Goal: Task Accomplishment & Management: Complete application form

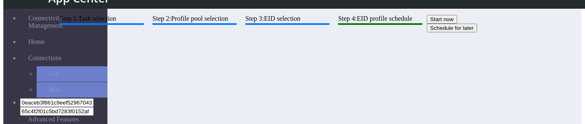
scroll to position [137, 0]
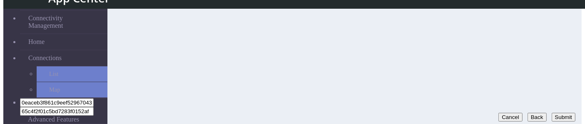
click at [561, 113] on button "Submit" at bounding box center [563, 117] width 24 height 9
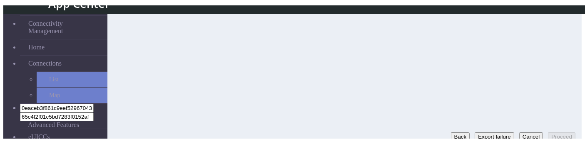
scroll to position [117, 0]
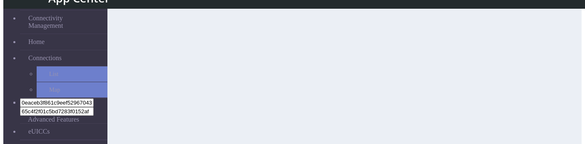
scroll to position [117, 0]
click at [563, 133] on button "Submit" at bounding box center [563, 137] width 24 height 9
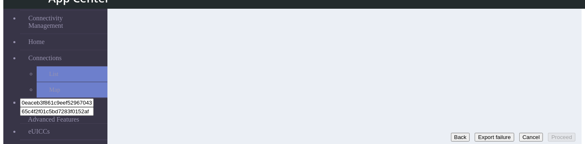
click at [451, 133] on button "Back" at bounding box center [460, 137] width 19 height 9
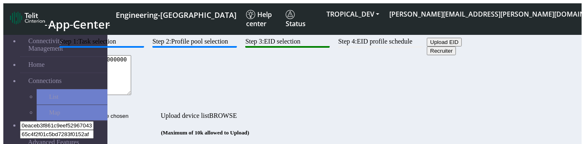
click at [131, 95] on textarea "89000000000000000000000000000966" at bounding box center [93, 75] width 76 height 40
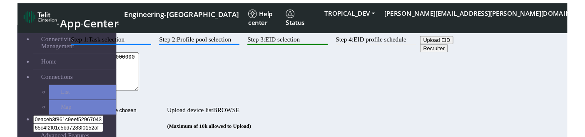
scroll to position [117, 0]
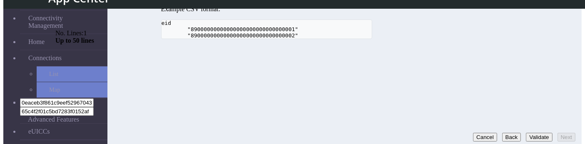
type textarea "89000000000000000000000000000967"
click at [529, 137] on button "Validate" at bounding box center [539, 137] width 26 height 9
click at [564, 133] on button "Next" at bounding box center [566, 137] width 18 height 9
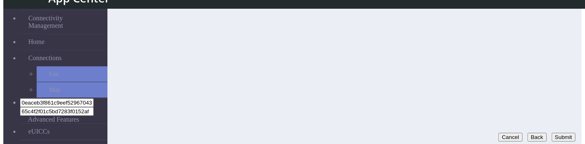
click at [563, 133] on button "Submit" at bounding box center [563, 137] width 24 height 9
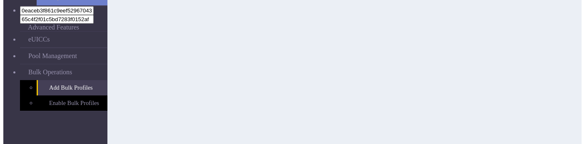
scroll to position [117, 0]
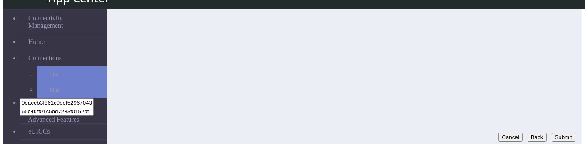
click at [560, 133] on button "Submit" at bounding box center [563, 137] width 24 height 9
click at [451, 133] on button "Back" at bounding box center [460, 137] width 19 height 9
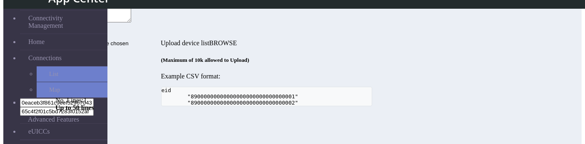
scroll to position [48, 0]
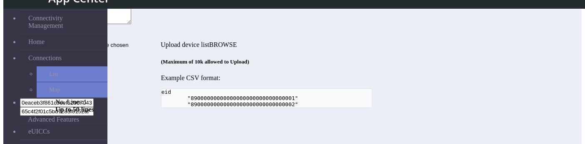
click at [131, 24] on textarea "89000000000000000000000000000967" at bounding box center [93, 4] width 76 height 40
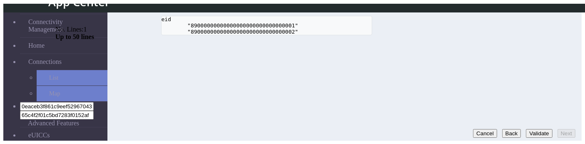
scroll to position [117, 0]
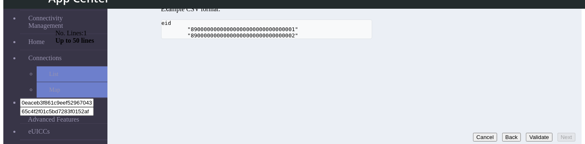
type textarea "89000000000000000000000000000966"
click at [526, 133] on button "Validate" at bounding box center [539, 137] width 26 height 9
click at [568, 133] on button "Next" at bounding box center [566, 137] width 18 height 9
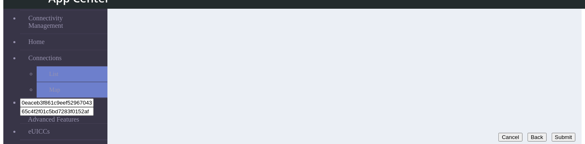
scroll to position [114, 0]
click at [551, 137] on button "Submit" at bounding box center [563, 141] width 24 height 9
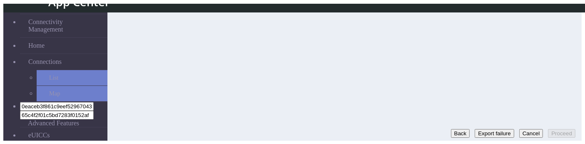
scroll to position [117, 0]
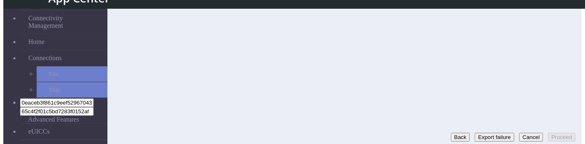
click at [451, 133] on button "Back" at bounding box center [460, 137] width 19 height 9
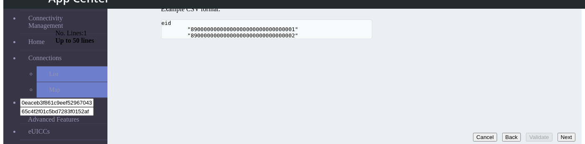
click at [502, 133] on button "Back" at bounding box center [511, 137] width 19 height 9
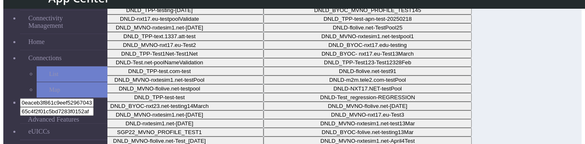
scroll to position [117, 0]
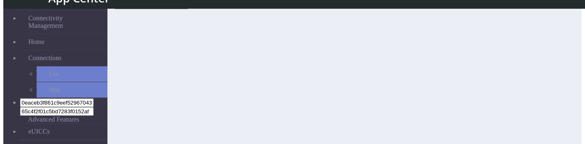
scroll to position [32, 0]
click at [562, 133] on button "Next" at bounding box center [566, 137] width 18 height 9
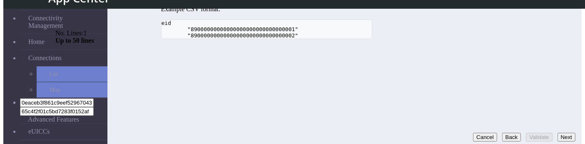
click at [557, 133] on button "Next" at bounding box center [566, 137] width 18 height 9
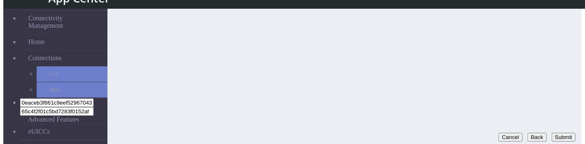
click at [551, 133] on button "Submit" at bounding box center [563, 137] width 24 height 9
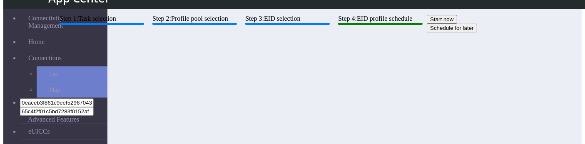
scroll to position [117, 0]
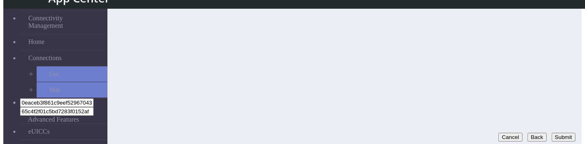
click at [559, 133] on button "Submit" at bounding box center [563, 137] width 24 height 9
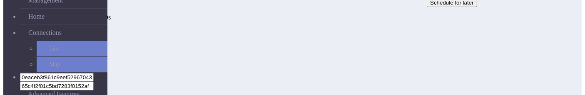
scroll to position [0, 0]
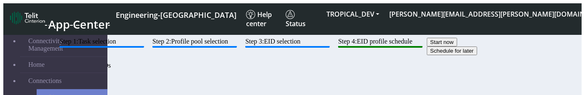
click at [183, 64] on div "Step 1: Task selection Step 2: Profile pool selection Step 3: EID selection Ste…" at bounding box center [266, 68] width 422 height 60
click at [144, 48] on btn "Step 1: Task selection" at bounding box center [102, 43] width 84 height 10
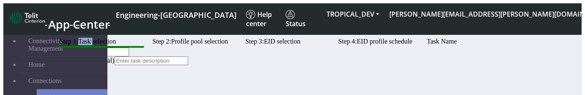
click at [144, 48] on btn "Step 1: Task selection" at bounding box center [102, 43] width 84 height 10
click at [129, 57] on input "s1" at bounding box center [92, 52] width 74 height 9
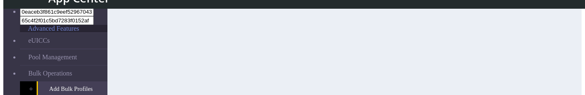
scroll to position [95, 0]
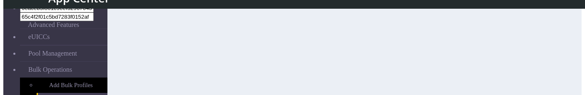
scroll to position [156, 0]
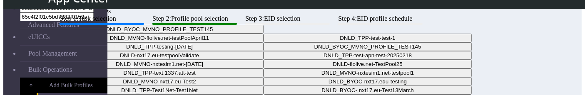
scroll to position [166, 0]
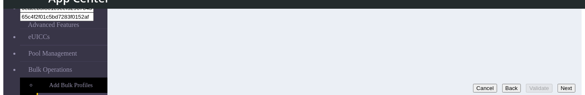
click at [567, 84] on button "Next" at bounding box center [566, 88] width 18 height 9
click at [558, 84] on button "Submit" at bounding box center [563, 88] width 24 height 9
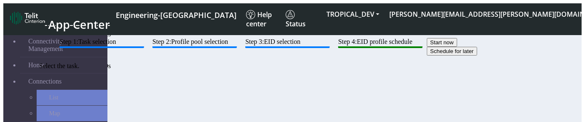
click at [144, 48] on btn "Step 1: Task selection" at bounding box center [102, 43] width 84 height 10
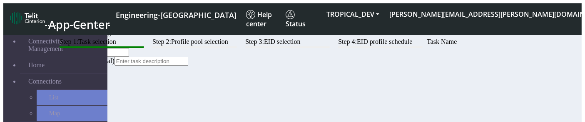
click at [129, 57] on input "s1" at bounding box center [92, 52] width 74 height 9
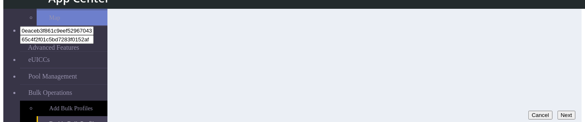
type input "s1b"
click at [563, 110] on button "Next" at bounding box center [566, 114] width 18 height 9
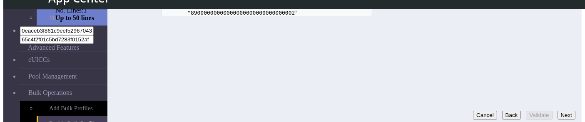
click at [561, 110] on button "Next" at bounding box center [566, 114] width 18 height 9
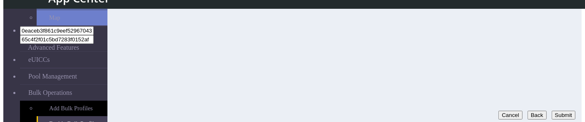
click at [561, 111] on button "Submit" at bounding box center [563, 114] width 24 height 9
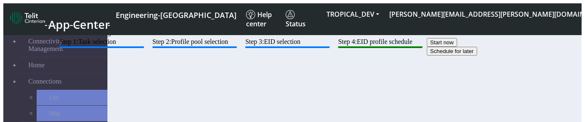
scroll to position [140, 0]
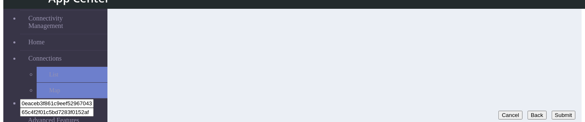
click at [556, 110] on button "Submit" at bounding box center [563, 114] width 24 height 9
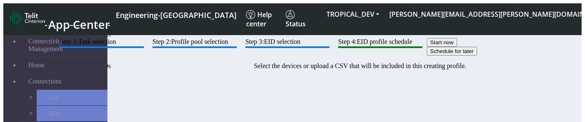
click at [330, 48] on btn "Step 3: EID selection" at bounding box center [287, 43] width 84 height 10
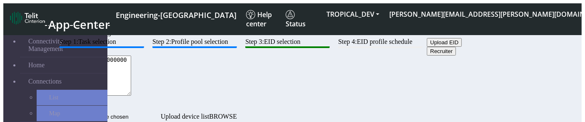
click at [131, 95] on textarea "89000000000000000000000000000966" at bounding box center [93, 75] width 76 height 40
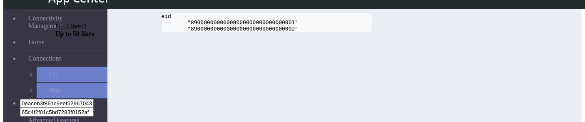
scroll to position [140, 0]
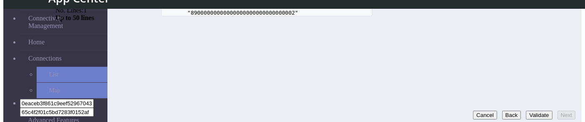
type textarea "89000000000000000000000000000967"
click at [534, 111] on button "Validate" at bounding box center [539, 114] width 26 height 9
click at [557, 110] on button "Next" at bounding box center [566, 114] width 18 height 9
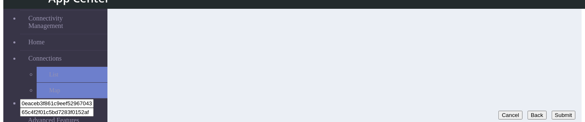
click at [564, 110] on button "Submit" at bounding box center [563, 114] width 24 height 9
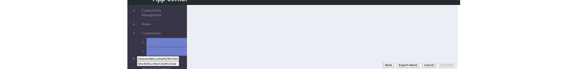
scroll to position [122, 0]
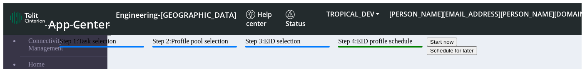
drag, startPoint x: 361, startPoint y: 69, endPoint x: 362, endPoint y: 74, distance: 5.6
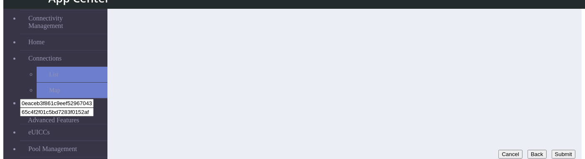
scroll to position [103, 0]
click at [555, 69] on button "Submit" at bounding box center [563, 151] width 24 height 9
click at [451, 69] on button "Back" at bounding box center [460, 151] width 19 height 9
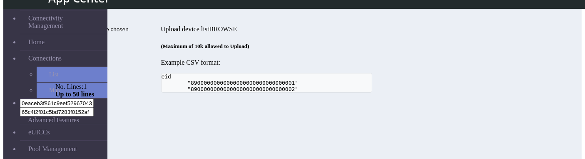
scroll to position [63, 0]
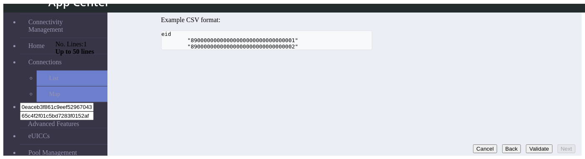
scroll to position [103, 0]
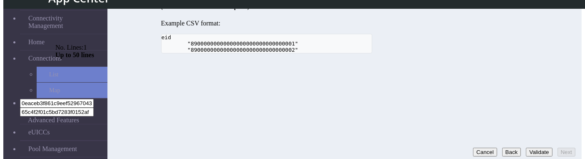
type textarea "89000000000000000000000000000966"
click at [526, 69] on button "Validate" at bounding box center [539, 151] width 26 height 9
click at [566, 69] on button "Next" at bounding box center [566, 151] width 18 height 9
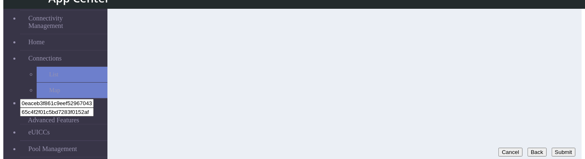
click at [566, 69] on button "Submit" at bounding box center [563, 151] width 24 height 9
click at [451, 69] on button "Back" at bounding box center [460, 151] width 19 height 9
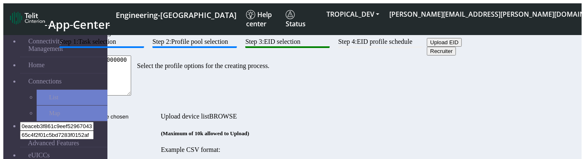
click at [237, 48] on btn "Step 2: Profile pool selection" at bounding box center [194, 43] width 84 height 10
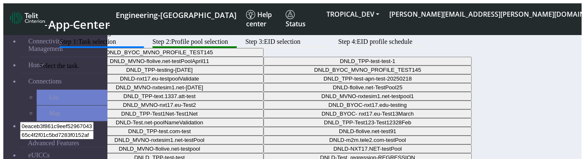
click at [144, 48] on btn "Step 1: Task selection" at bounding box center [102, 43] width 84 height 10
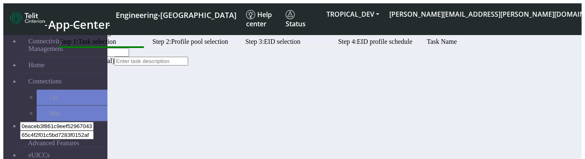
click at [129, 57] on input "s1b" at bounding box center [92, 52] width 74 height 9
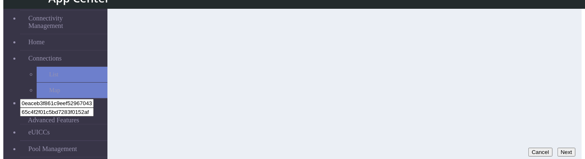
type input "s1b3"
click at [557, 69] on button "Next" at bounding box center [566, 151] width 18 height 9
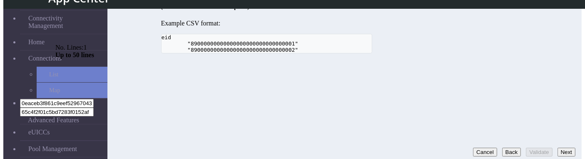
click at [557, 69] on button "Next" at bounding box center [566, 151] width 18 height 9
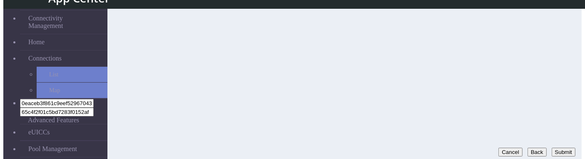
click at [551, 69] on button "Submit" at bounding box center [563, 151] width 24 height 9
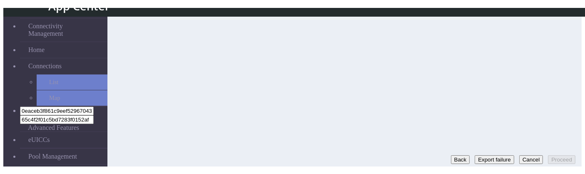
scroll to position [21, 0]
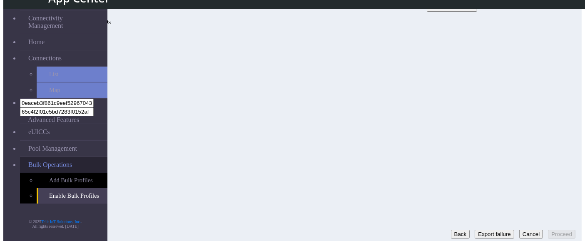
click at [49, 69] on span "Bulk Operations" at bounding box center [50, 164] width 44 height 7
click at [477, 54] on div "Step 1: Task selection Step 2: Profile pool selection Step 3: EID selection Ste…" at bounding box center [266, 24] width 422 height 60
click at [451, 69] on button "Back" at bounding box center [460, 234] width 19 height 9
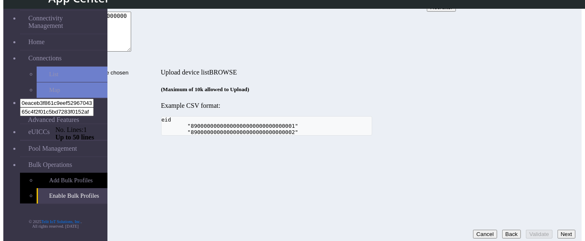
click at [368, 69] on div "Step 1: Task selection Step 2: Profile pool selection Step 3: EID selection Ste…" at bounding box center [266, 64] width 422 height 141
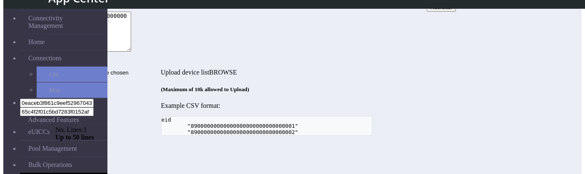
click at [131, 52] on textarea "89000000000000000000000000000966" at bounding box center [93, 32] width 76 height 40
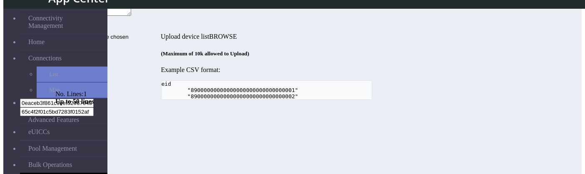
scroll to position [88, 0]
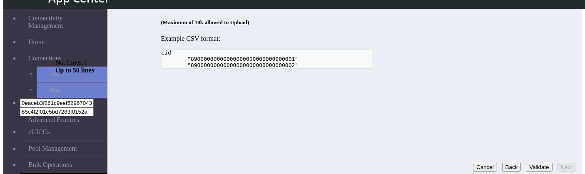
type textarea "89000000000000000000000000000967"
click at [526, 69] on button "Validate" at bounding box center [539, 167] width 26 height 9
click at [564, 69] on button "Next" at bounding box center [566, 167] width 18 height 9
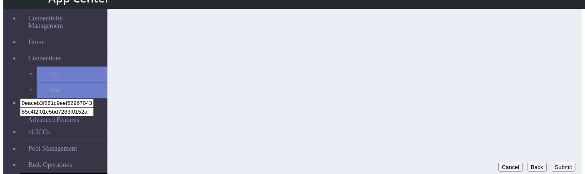
click at [564, 69] on button "Submit" at bounding box center [563, 167] width 24 height 9
click at [451, 69] on button "Back" at bounding box center [460, 167] width 19 height 9
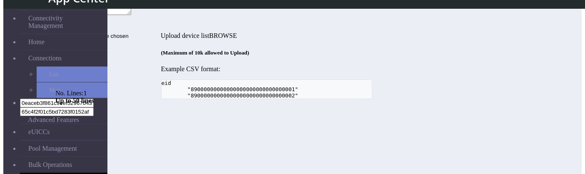
scroll to position [57, 0]
paste textarea "89033024103401150100000000000005 89033024103401150100000000000006 8903302410340…"
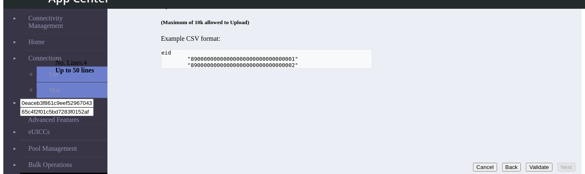
type textarea "89000000000000000000000000000967 89033024103401150100000000000005 8903302410340…"
click at [526, 69] on button "Validate" at bounding box center [539, 167] width 26 height 9
click at [561, 69] on button "Next" at bounding box center [566, 167] width 18 height 9
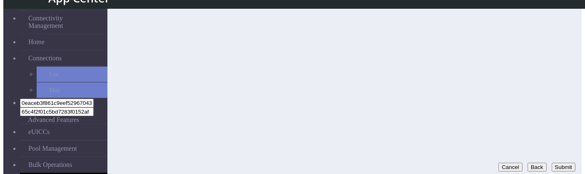
click at [561, 69] on button "Submit" at bounding box center [563, 167] width 24 height 9
click at [451, 69] on button "Back" at bounding box center [460, 167] width 19 height 9
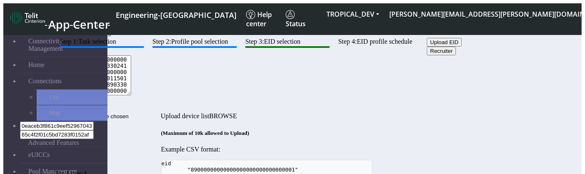
click at [427, 47] on button "Upload EID" at bounding box center [444, 42] width 35 height 9
click at [161, 69] on input "Upload device list" at bounding box center [107, 116] width 105 height 9
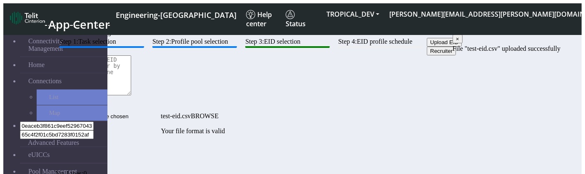
scroll to position [88, 0]
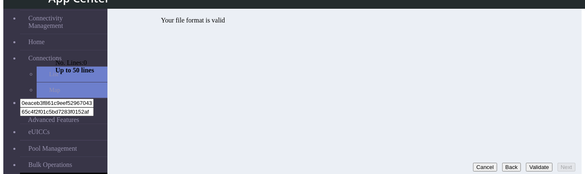
click at [535, 69] on button "Validate" at bounding box center [539, 167] width 26 height 9
click at [557, 69] on button "Next" at bounding box center [566, 167] width 18 height 9
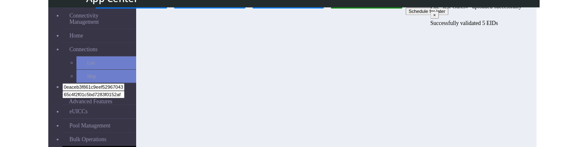
scroll to position [88, 0]
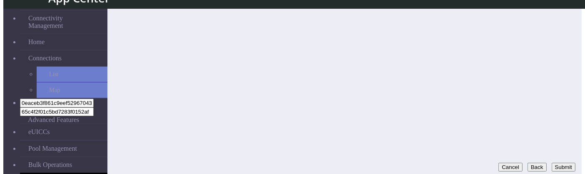
click at [551, 69] on button "Submit" at bounding box center [563, 167] width 24 height 9
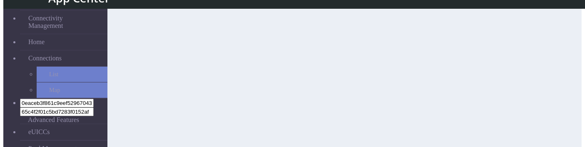
scroll to position [115, 0]
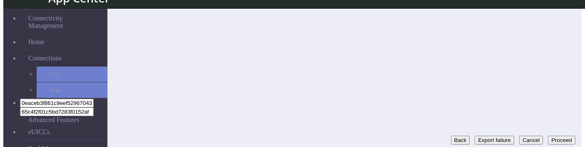
click at [451, 69] on button "Back" at bounding box center [460, 140] width 19 height 9
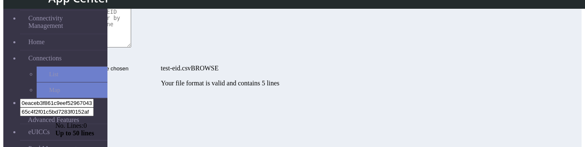
scroll to position [11, 0]
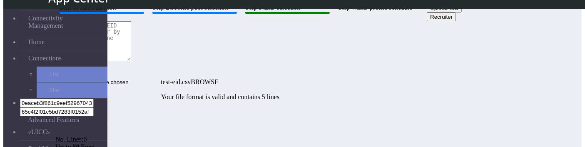
click at [161, 69] on input "test-eid.csv" at bounding box center [107, 82] width 105 height 9
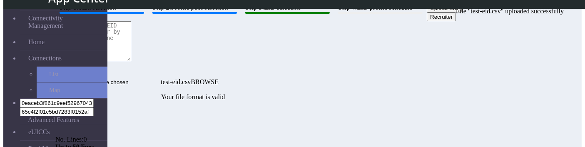
scroll to position [115, 0]
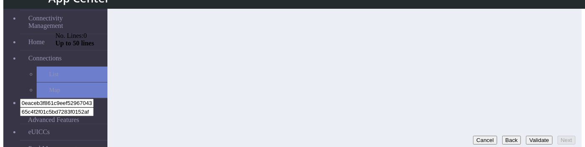
click at [526, 69] on button "Validate" at bounding box center [539, 140] width 26 height 9
click at [562, 69] on button "Next" at bounding box center [566, 140] width 18 height 9
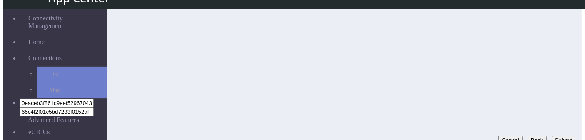
click at [562, 69] on button "Submit" at bounding box center [563, 140] width 24 height 9
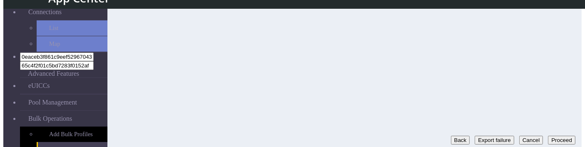
scroll to position [47, 0]
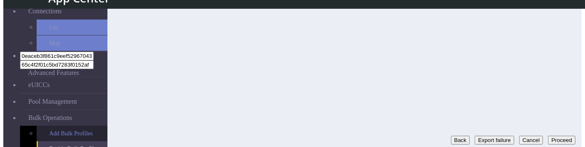
click at [54, 69] on link "Add Bulk Profiles" at bounding box center [72, 133] width 71 height 15
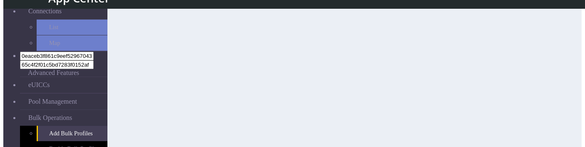
scroll to position [115, 0]
click at [558, 69] on button "Next" at bounding box center [566, 140] width 18 height 9
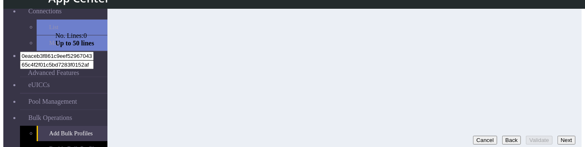
click at [561, 69] on button "Next" at bounding box center [566, 140] width 18 height 9
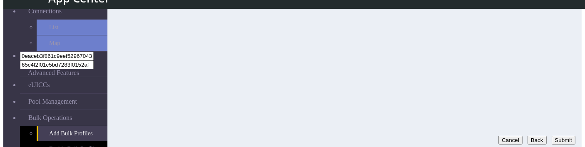
click at [551, 69] on button "Submit" at bounding box center [563, 140] width 24 height 9
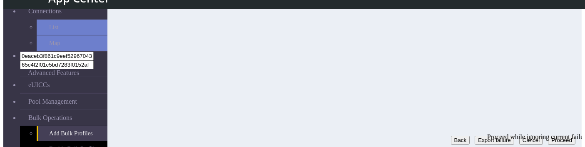
click at [556, 69] on button "Proceed" at bounding box center [561, 140] width 27 height 9
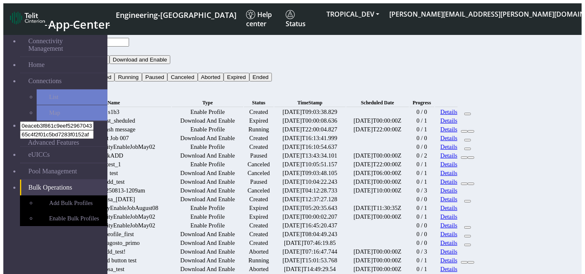
click at [457, 109] on link "Details" at bounding box center [448, 112] width 17 height 7
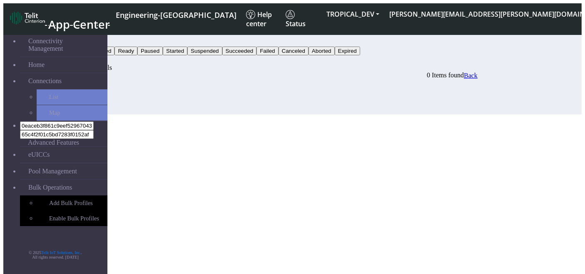
click at [477, 72] on span "Back" at bounding box center [471, 75] width 14 height 7
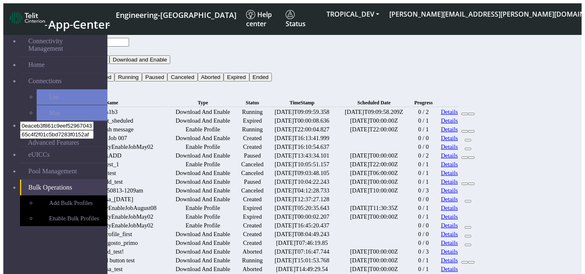
click at [458, 109] on link "Details" at bounding box center [449, 112] width 17 height 7
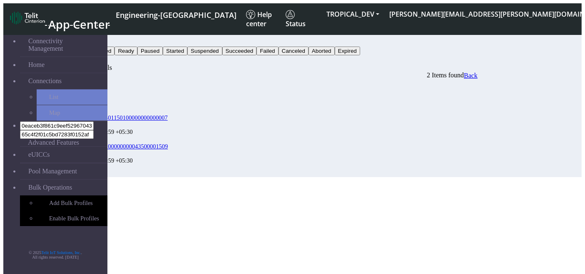
click at [477, 72] on span "Back" at bounding box center [471, 75] width 14 height 7
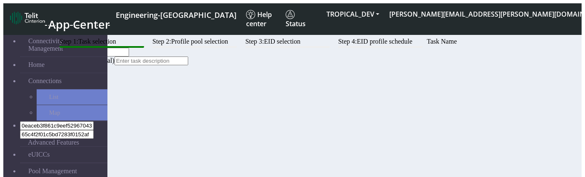
click at [129, 57] on input "text" at bounding box center [92, 52] width 74 height 9
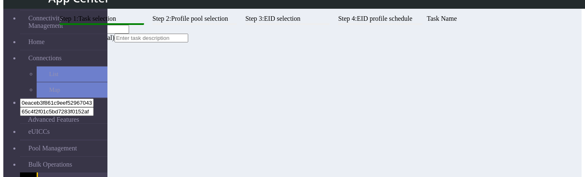
scroll to position [84, 0]
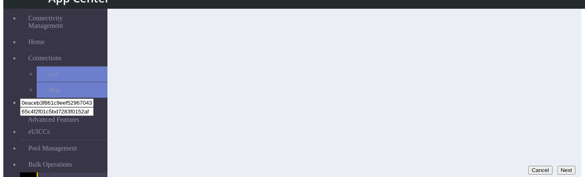
type input "Tes1"
click at [561, 69] on button "Next" at bounding box center [566, 170] width 18 height 9
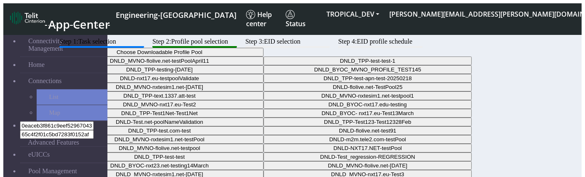
click at [263, 57] on button "Choose Downloadable Profile Pool" at bounding box center [159, 52] width 208 height 9
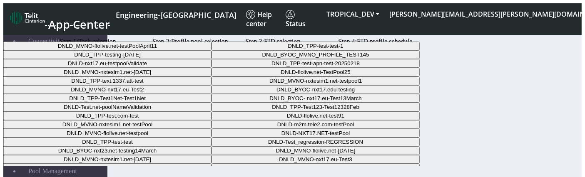
click at [313, 50] on Pool0a4bb425-3b17-46be-a84b-08cb163d2d9b-dropdown "DNLD_TPP-test-test-1" at bounding box center [315, 46] width 208 height 9
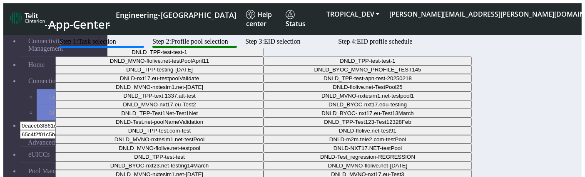
scroll to position [84, 0]
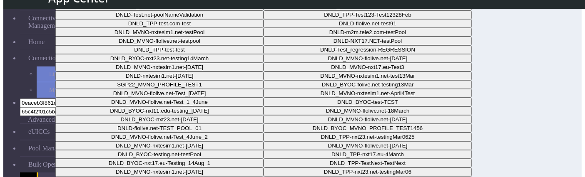
click at [477, 69] on div "Step 1: Task selection Step 2: Profile pool selection Step 3: EID selection Ste…" at bounding box center [266, 76] width 422 height 290
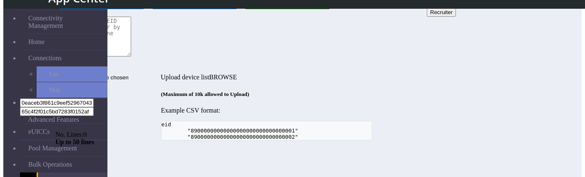
scroll to position [15, 0]
paste textarea "89033024103401150100000000000005 89033024103401150100000000000006 8903302410340…"
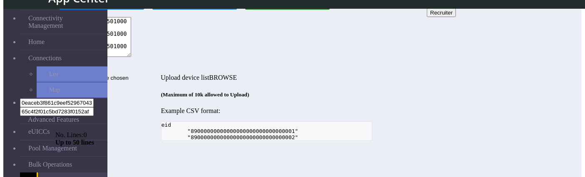
click at [131, 57] on textarea "89033024103401150100000000000005 89033024103401150100000000000006 8903302410340…" at bounding box center [93, 37] width 76 height 40
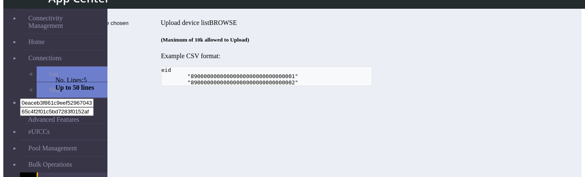
scroll to position [84, 0]
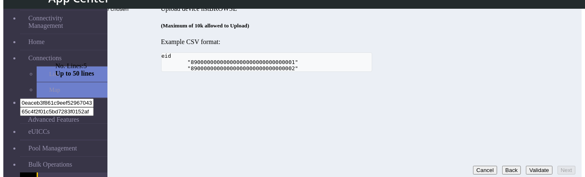
type textarea "89033024103401150100000000000005 89033024103401150100000000000006 8903302410340…"
click at [530, 69] on button "Validate" at bounding box center [539, 170] width 26 height 9
click at [566, 69] on button "Next" at bounding box center [566, 170] width 18 height 9
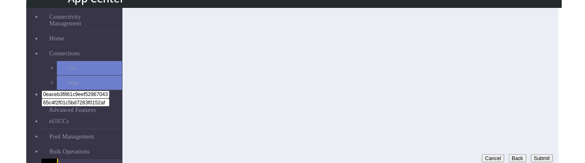
scroll to position [84, 0]
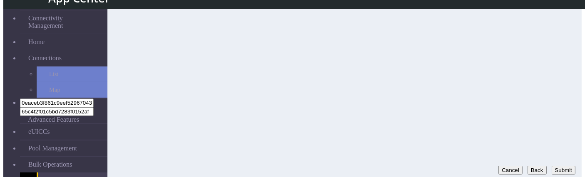
click at [558, 69] on button "Submit" at bounding box center [563, 170] width 24 height 9
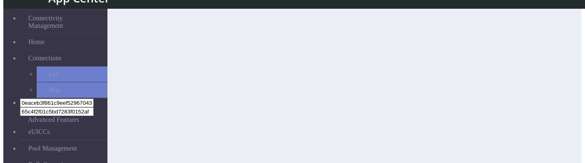
scroll to position [99, 0]
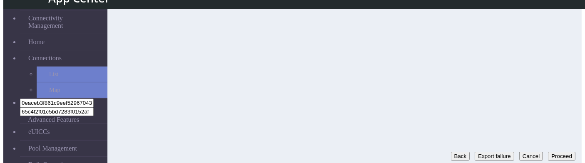
click at [451, 69] on button "Back" at bounding box center [460, 156] width 19 height 9
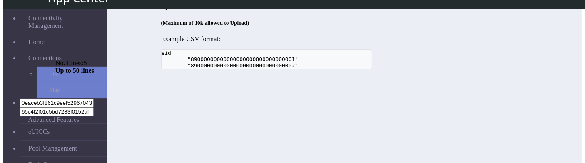
scroll to position [99, 0]
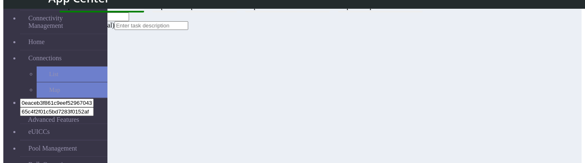
scroll to position [99, 0]
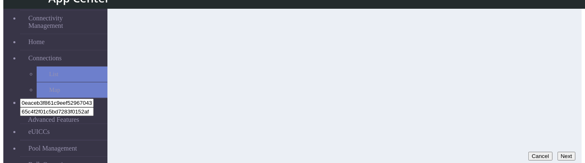
click at [568, 69] on button "Next" at bounding box center [566, 156] width 18 height 9
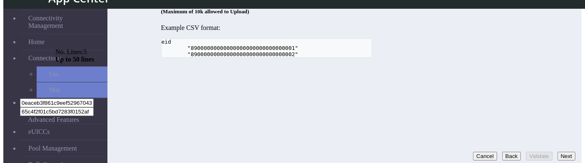
click at [557, 69] on button "Next" at bounding box center [566, 156] width 18 height 9
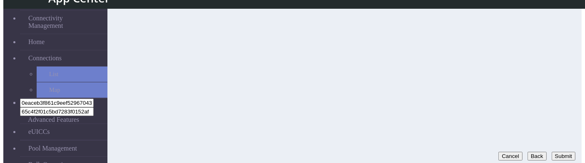
click at [554, 69] on button "Submit" at bounding box center [563, 156] width 24 height 9
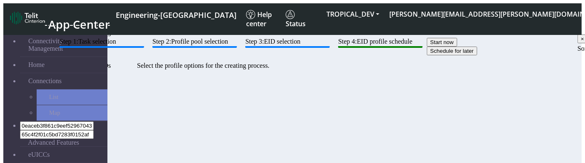
click at [237, 48] on btn "Step 2: Profile pool selection" at bounding box center [194, 43] width 84 height 10
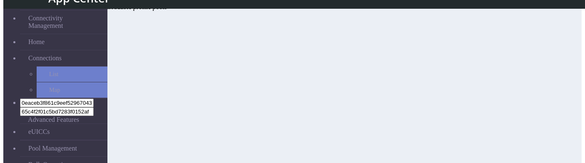
scroll to position [28, 0]
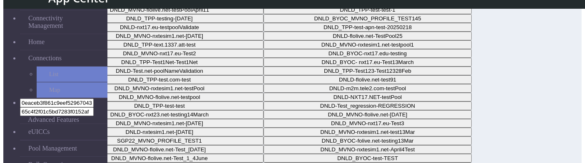
click at [263, 5] on button "DNLD_TPP-test-test-1" at bounding box center [159, 1] width 208 height 9
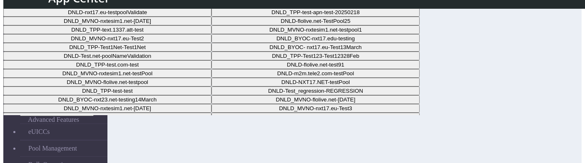
click at [306, 8] on Pool105bbe2e-dfba-431f-bd84-8d2870c0a932-dropdown "DNLD_BYOC_MVNO_PROFILE_TEST145" at bounding box center [315, 3] width 208 height 9
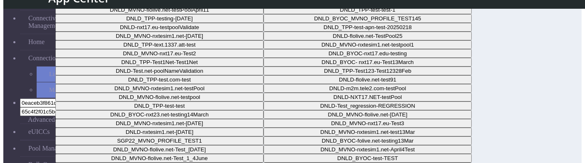
scroll to position [99, 0]
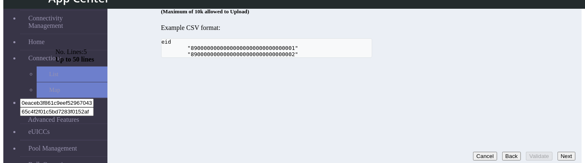
click at [561, 69] on button "Next" at bounding box center [566, 156] width 18 height 9
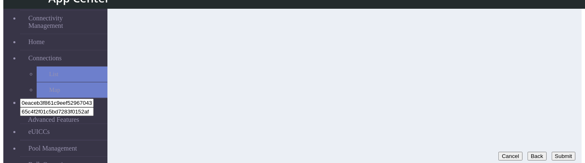
click at [561, 69] on button "Submit" at bounding box center [563, 156] width 24 height 9
click at [451, 69] on button "Back" at bounding box center [460, 156] width 19 height 9
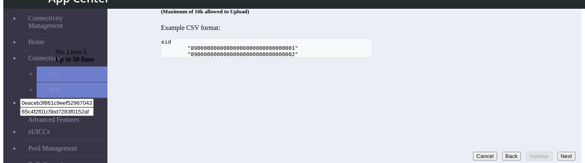
click at [572, 69] on div "Cancel Back Validate Next" at bounding box center [524, 156] width 102 height 9
click at [565, 69] on button "Next" at bounding box center [566, 156] width 18 height 9
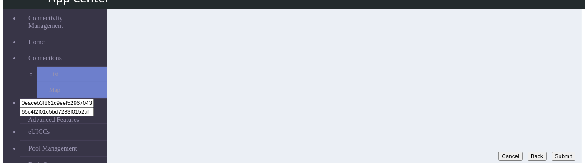
click at [560, 69] on button "Submit" at bounding box center [563, 156] width 24 height 9
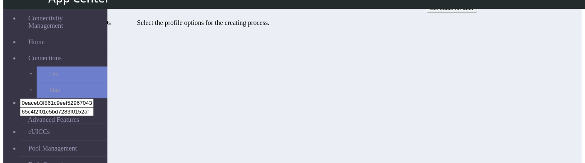
click at [237, 5] on btn "Step 2: Profile pool selection" at bounding box center [194, 0] width 84 height 10
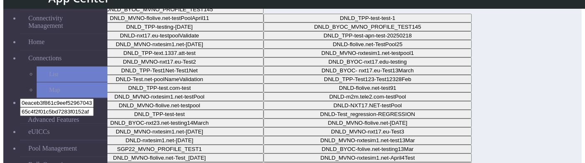
click at [263, 14] on button "DNLD_BYOC_MVNO_PROFILE_TEST145" at bounding box center [159, 9] width 208 height 9
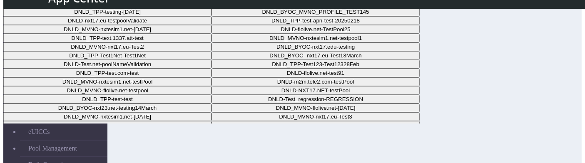
click at [211, 16] on Pool0d1230bc-1970-4d35-9e5b-a3092314a228-dropdown "DNLD_TPP-testing-[DATE]" at bounding box center [107, 11] width 208 height 9
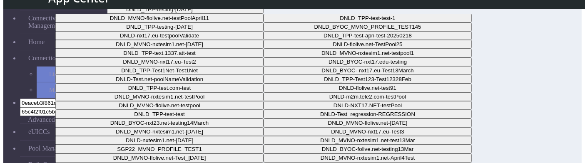
scroll to position [99, 0]
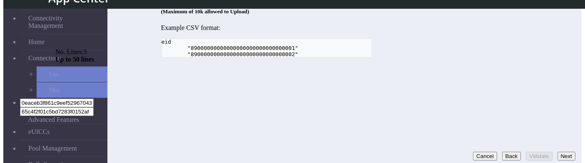
click at [565, 69] on button "Next" at bounding box center [566, 156] width 18 height 9
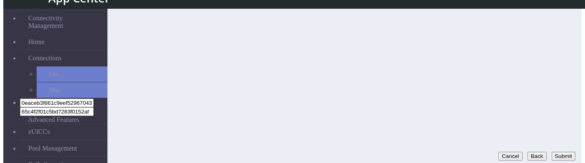
click at [551, 69] on button "Submit" at bounding box center [563, 156] width 24 height 9
